Goal: Task Accomplishment & Management: Use online tool/utility

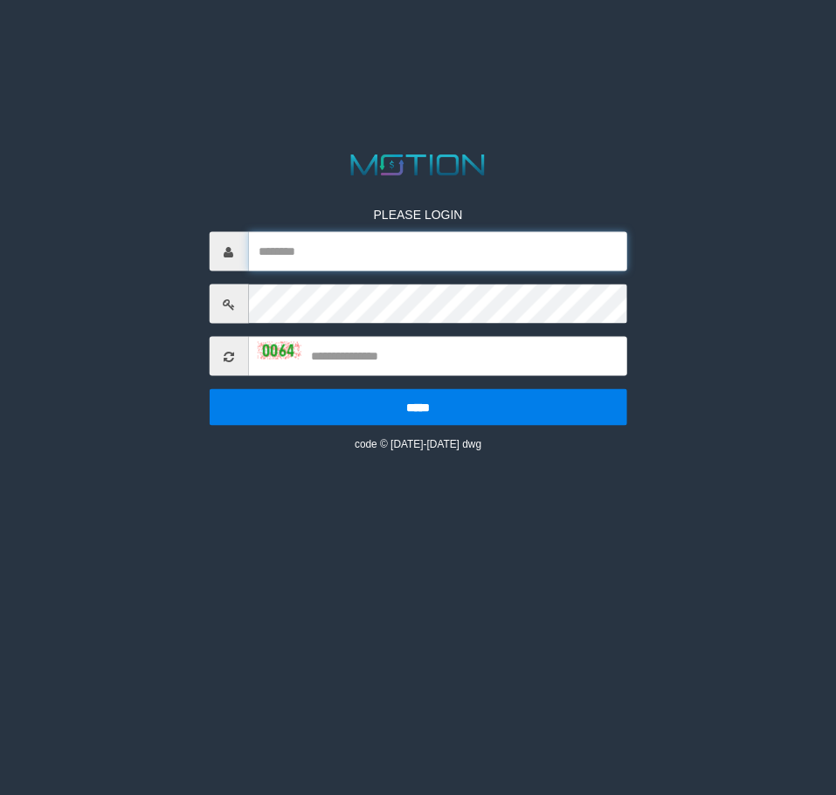
type input "*********"
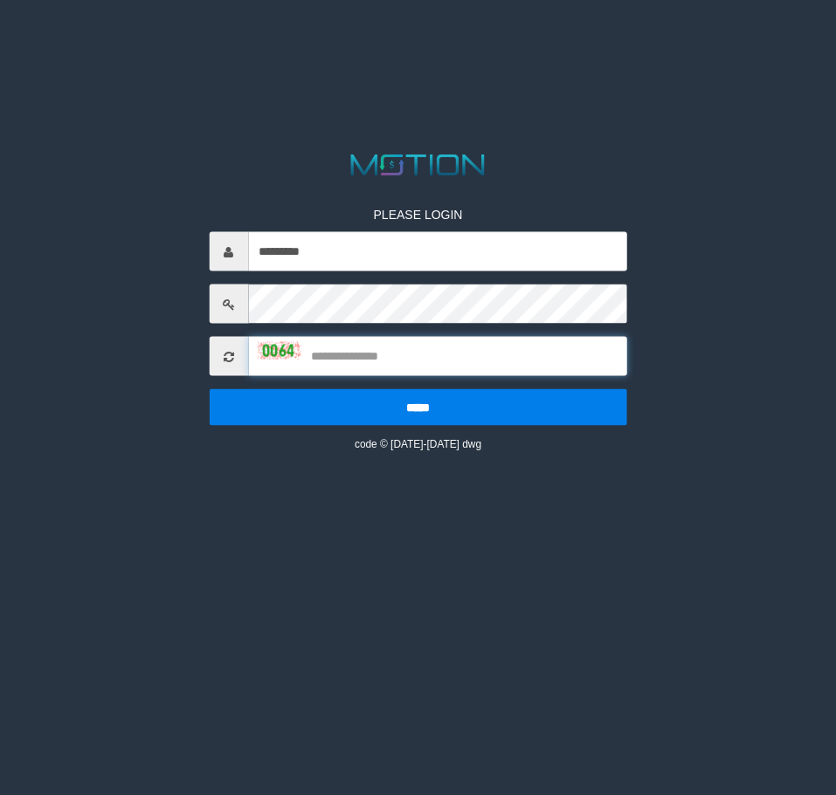
click at [343, 351] on input "text" at bounding box center [437, 356] width 379 height 39
type input "****"
click at [209, 389] on input "*****" at bounding box center [418, 407] width 418 height 37
